Goal: Task Accomplishment & Management: Complete application form

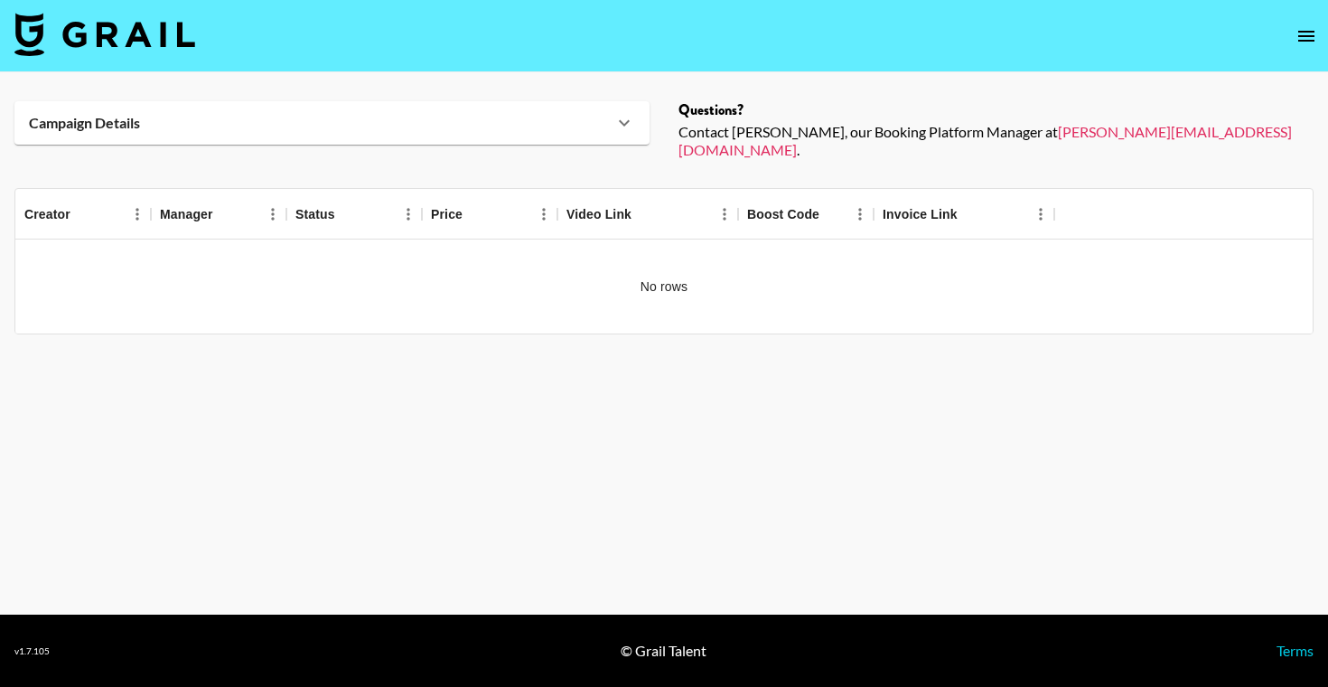
click at [128, 44] on img at bounding box center [104, 34] width 181 height 43
click at [107, 31] on body "Campaign Details Details Questions? Contact Ella, our Booking Platform Manager …" at bounding box center [664, 343] width 1328 height 687
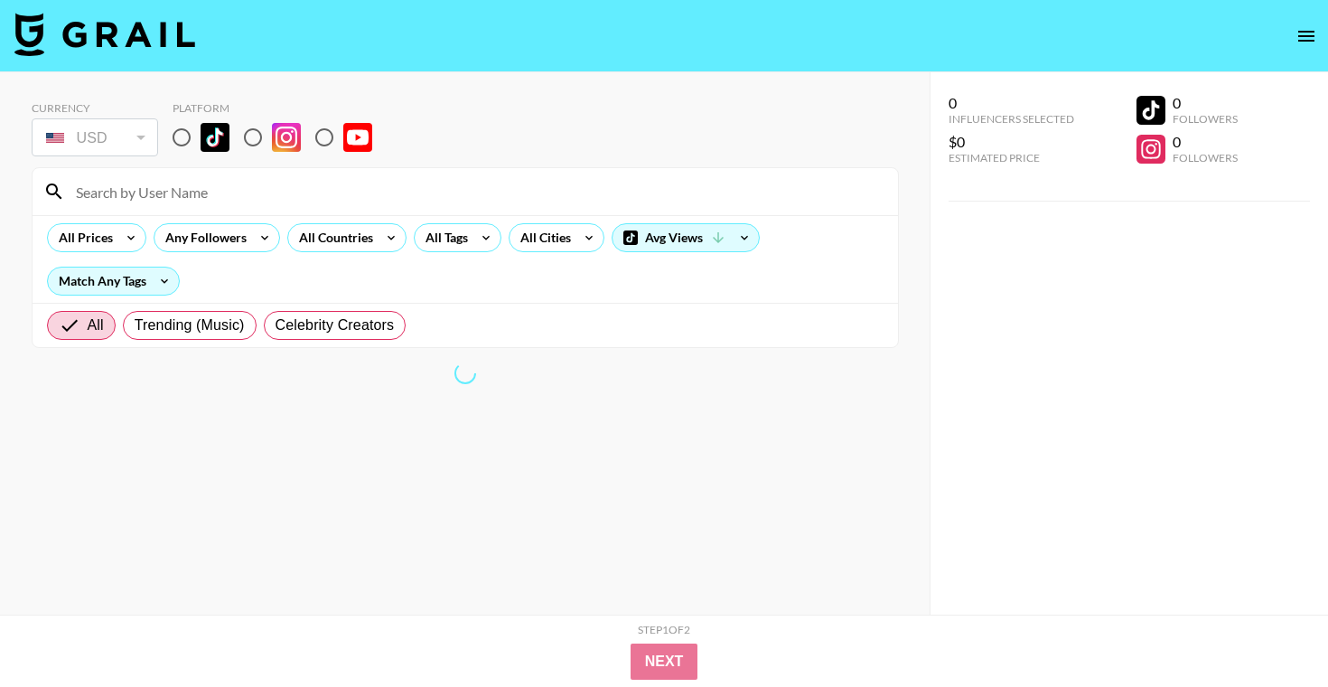
click at [171, 195] on input at bounding box center [476, 191] width 822 height 29
type input "[PERSON_NAME]"
click at [188, 142] on input "radio" at bounding box center [182, 137] width 38 height 38
radio input "true"
click at [188, 142] on input "radio" at bounding box center [182, 137] width 38 height 38
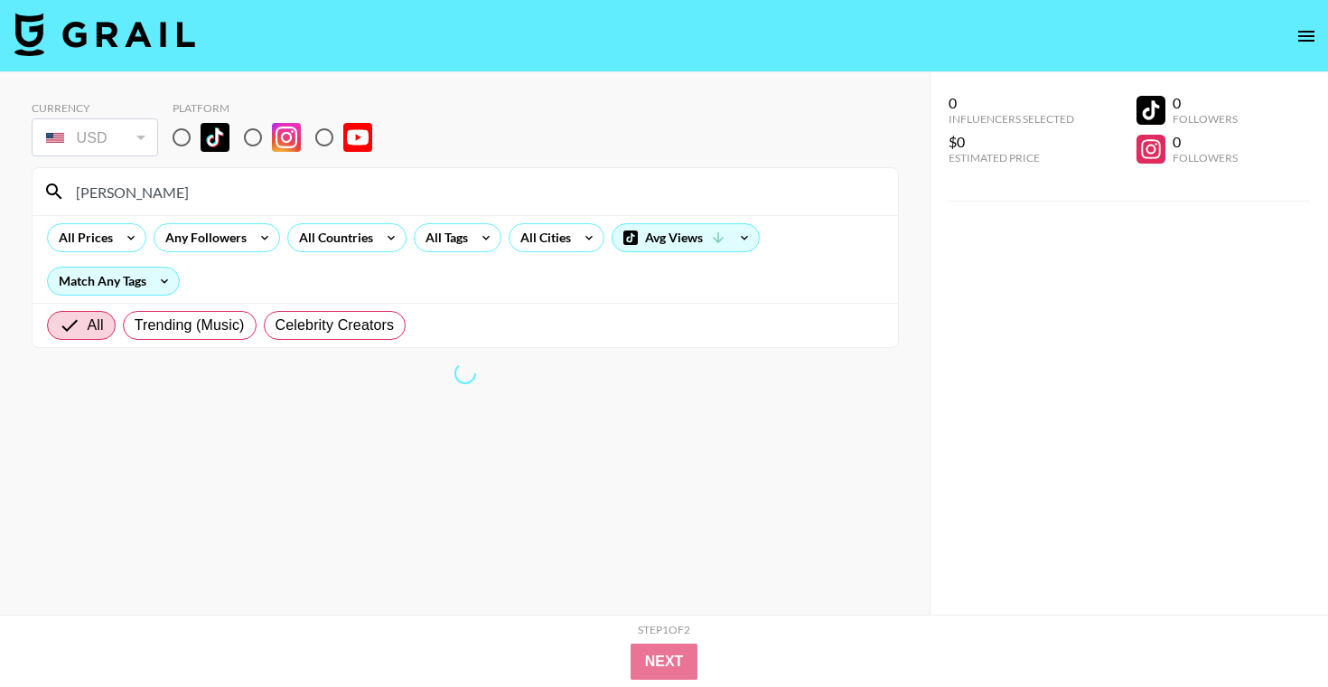
click at [179, 135] on input "radio" at bounding box center [182, 137] width 38 height 38
